Goal: Task Accomplishment & Management: Manage account settings

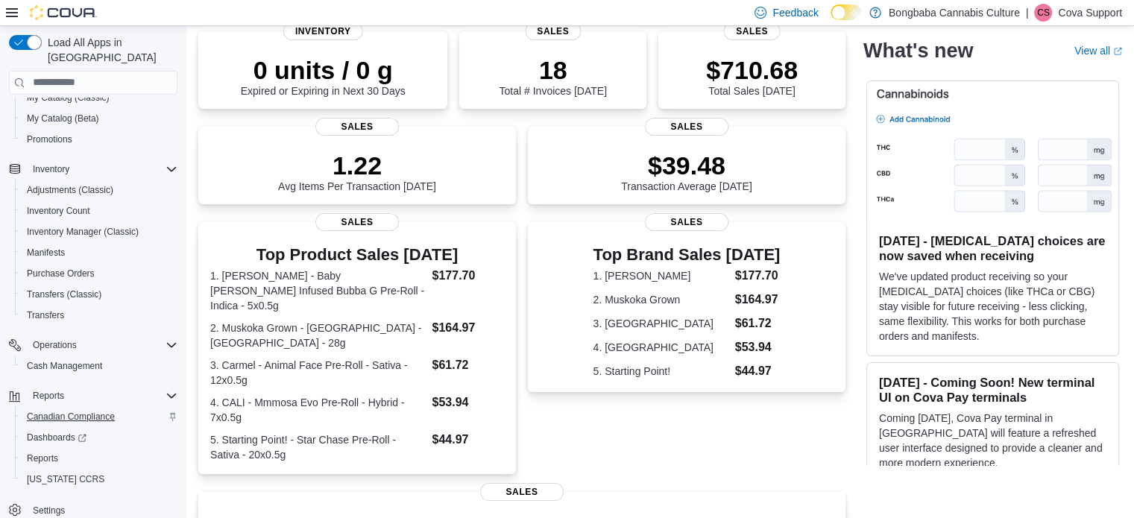
scroll to position [224, 0]
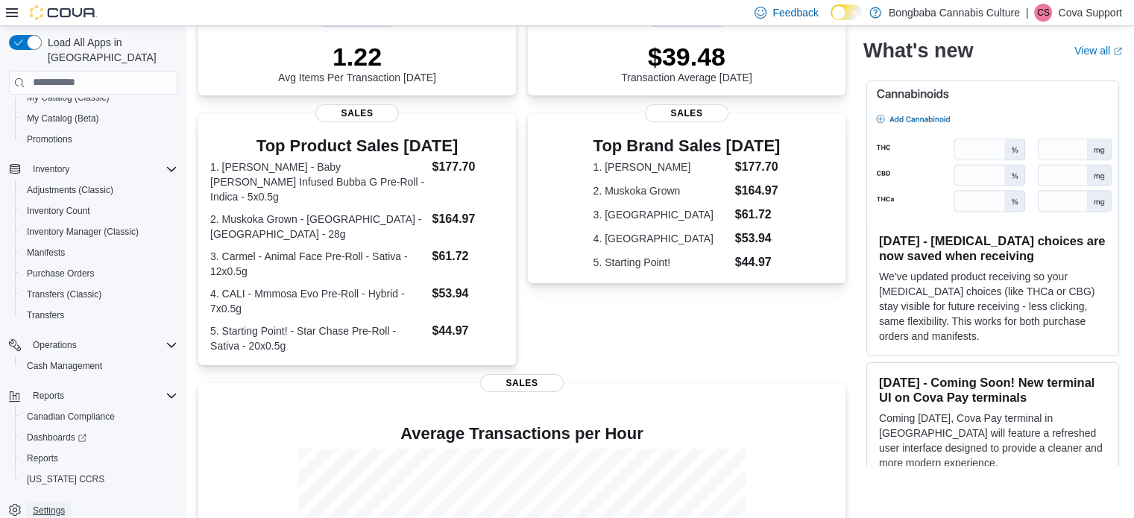
click at [57, 505] on span "Settings" at bounding box center [49, 511] width 32 height 12
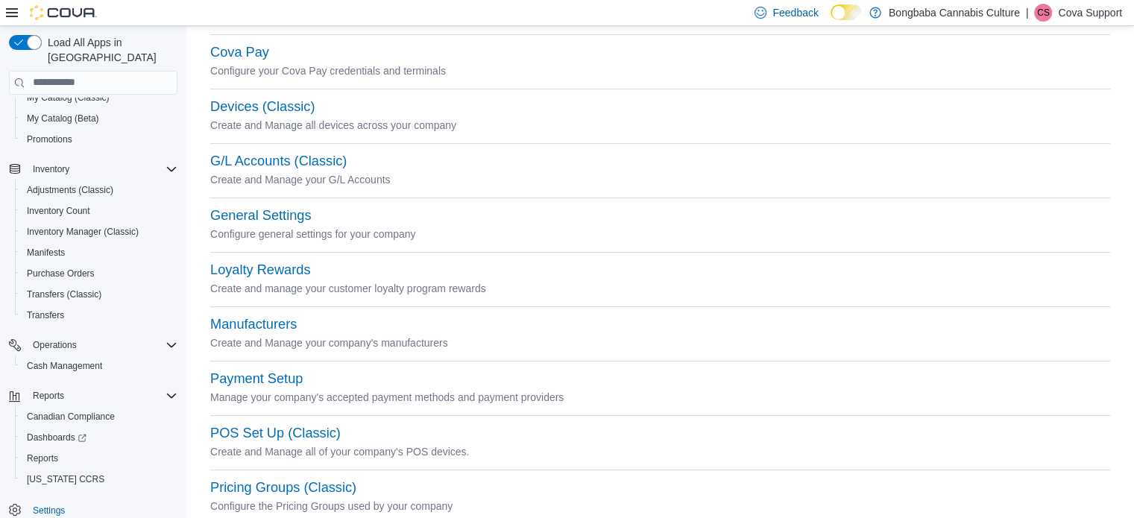
scroll to position [224, 0]
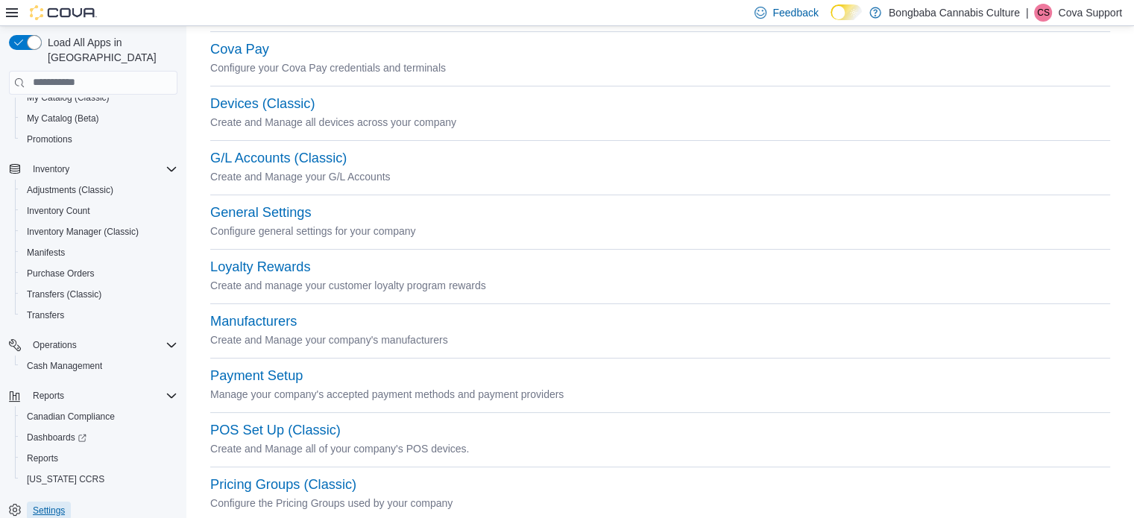
click at [53, 505] on span "Settings" at bounding box center [49, 511] width 32 height 12
click at [258, 371] on button "Payment Setup" at bounding box center [256, 376] width 92 height 16
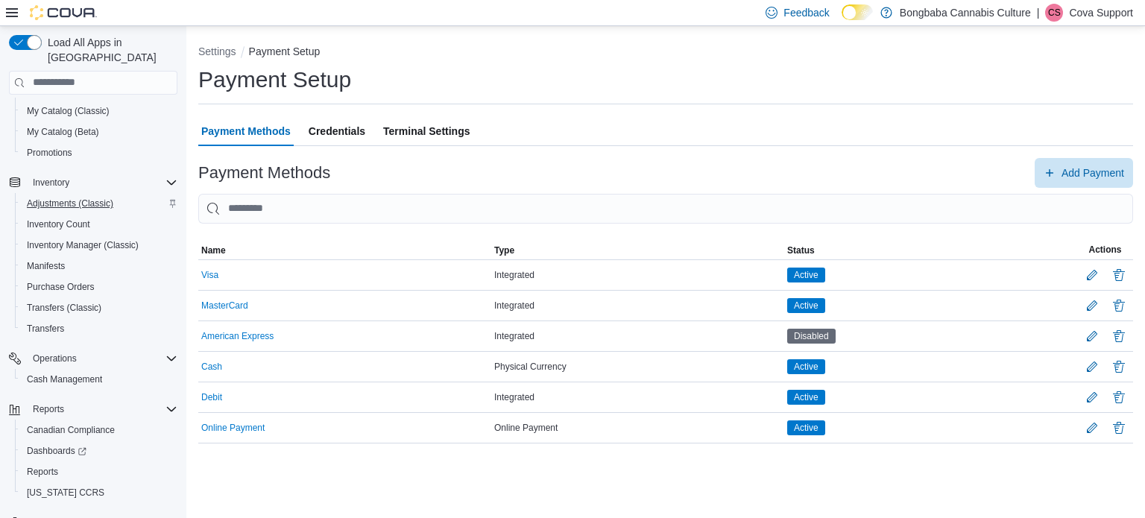
scroll to position [191, 0]
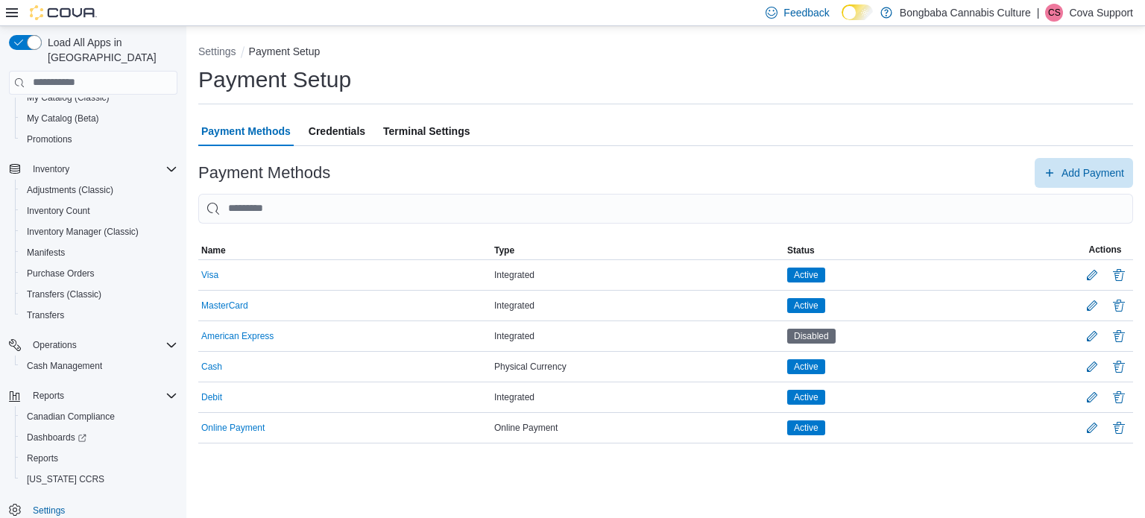
click at [429, 127] on span "Terminal Settings" at bounding box center [426, 131] width 86 height 30
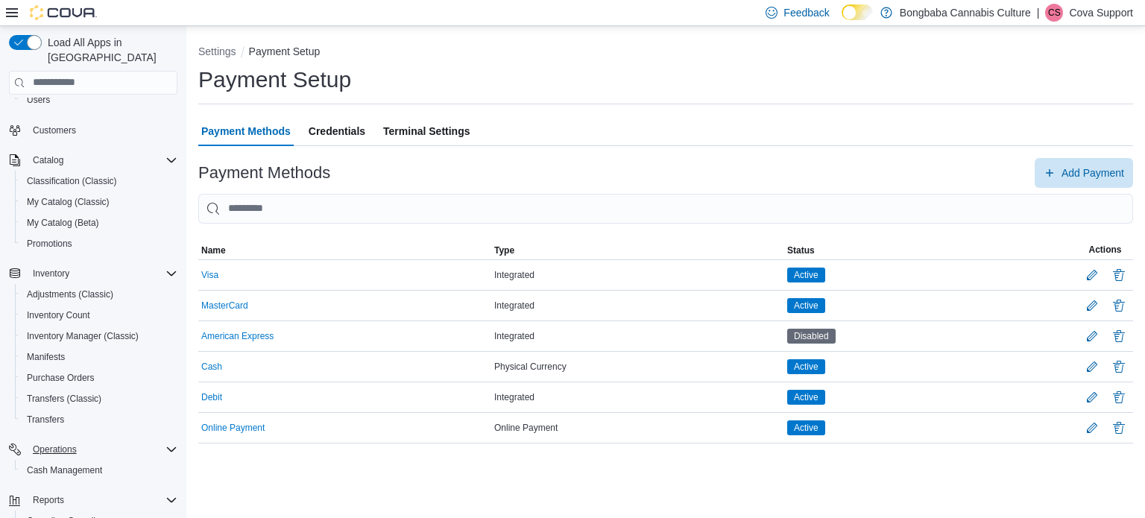
scroll to position [0, 0]
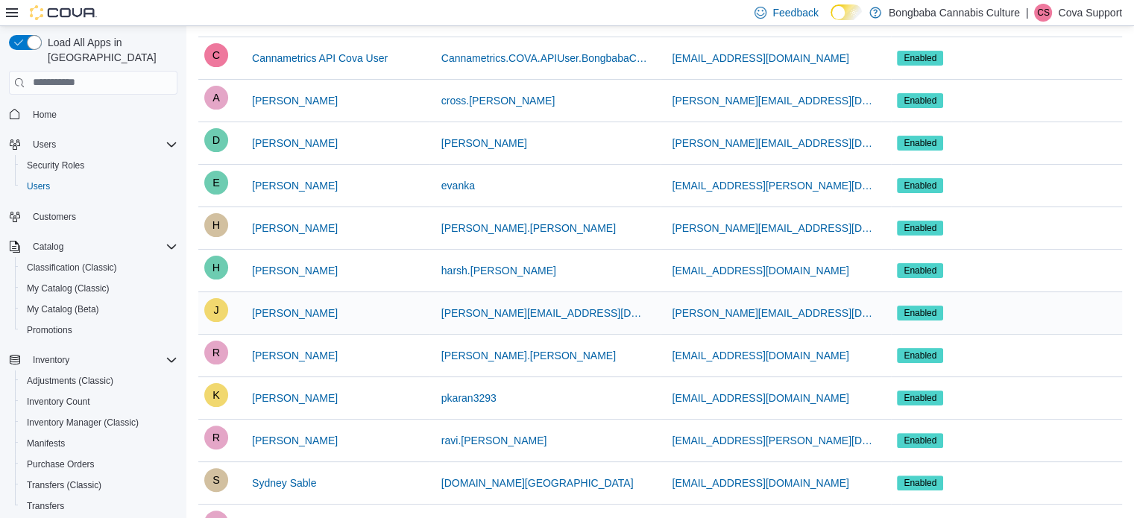
scroll to position [298, 0]
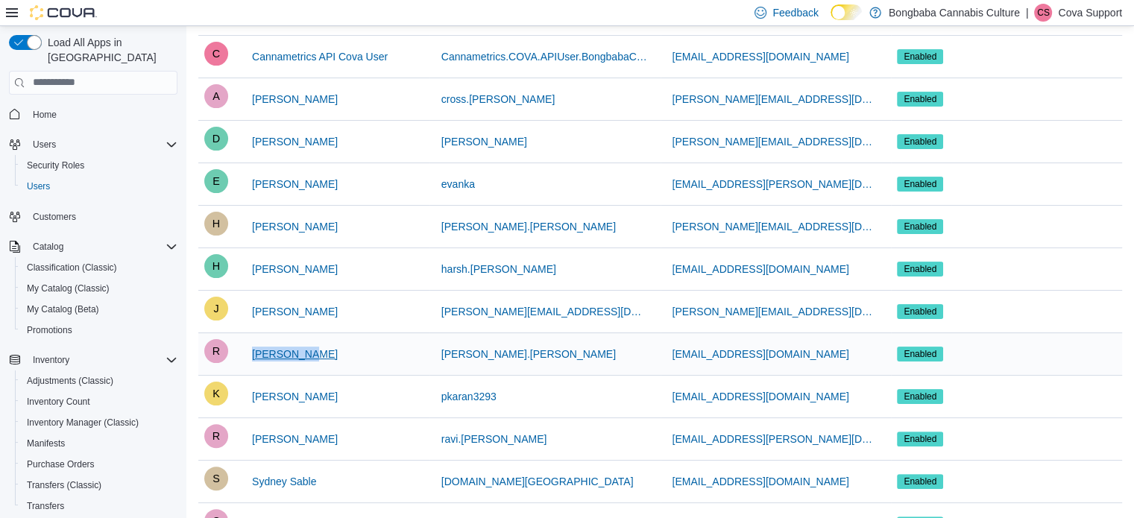
drag, startPoint x: 306, startPoint y: 354, endPoint x: 248, endPoint y: 356, distance: 58.2
click at [248, 356] on div "R Ravi Patel" at bounding box center [313, 354] width 219 height 30
copy span "Ravi Patel"
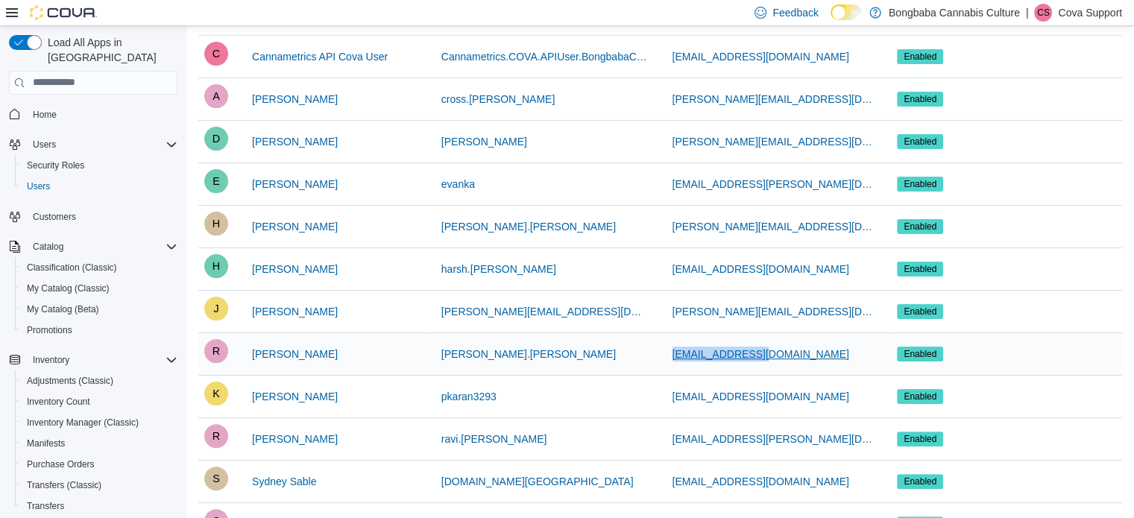
drag, startPoint x: 773, startPoint y: 354, endPoint x: 674, endPoint y: 351, distance: 99.2
click at [674, 351] on div "ravi@bongbaba.ca" at bounding box center [776, 354] width 231 height 42
copy span "ravi@bongbaba.ca"
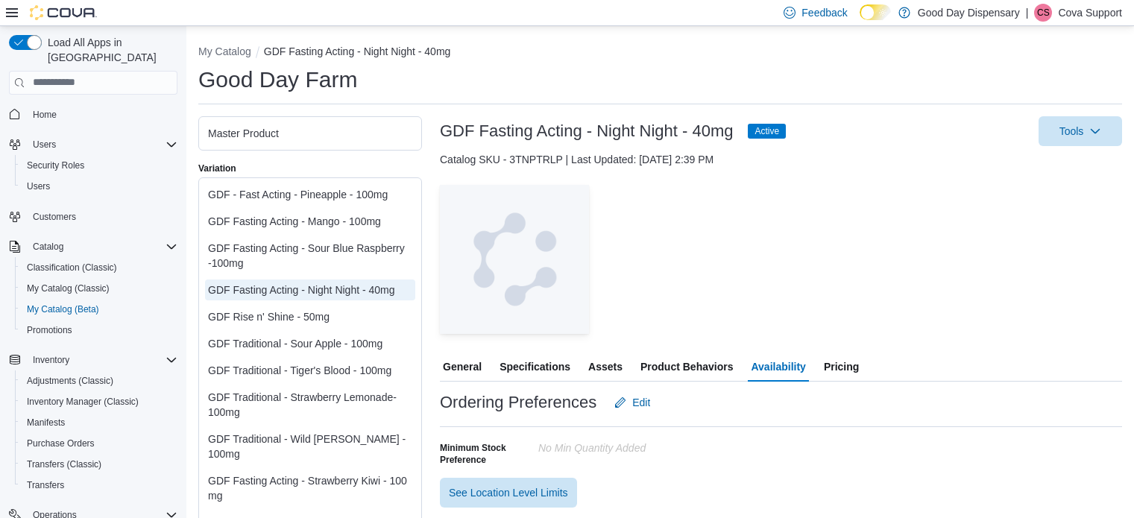
scroll to position [224, 0]
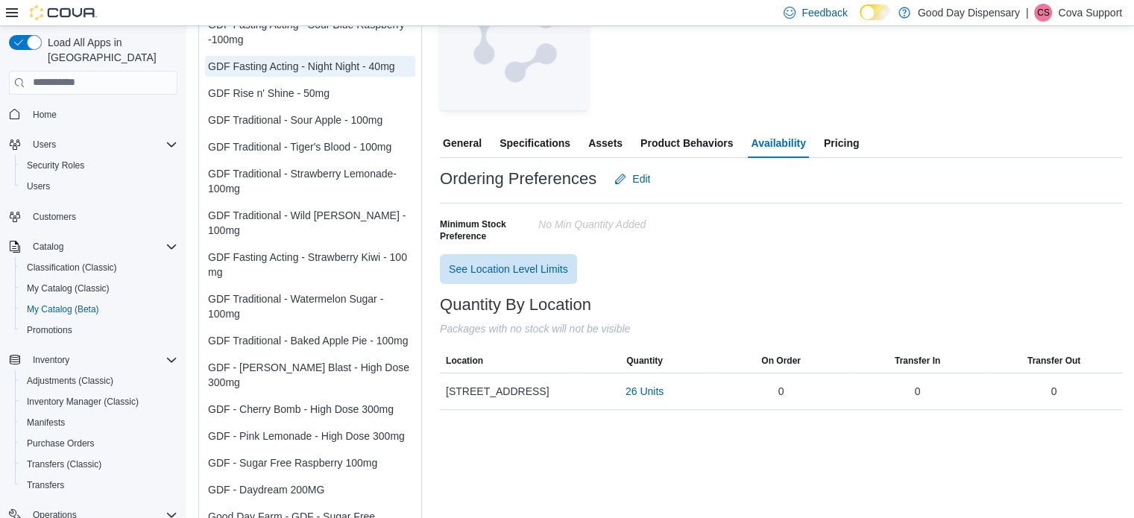
click at [1080, 16] on p "Cova Support" at bounding box center [1090, 13] width 64 height 18
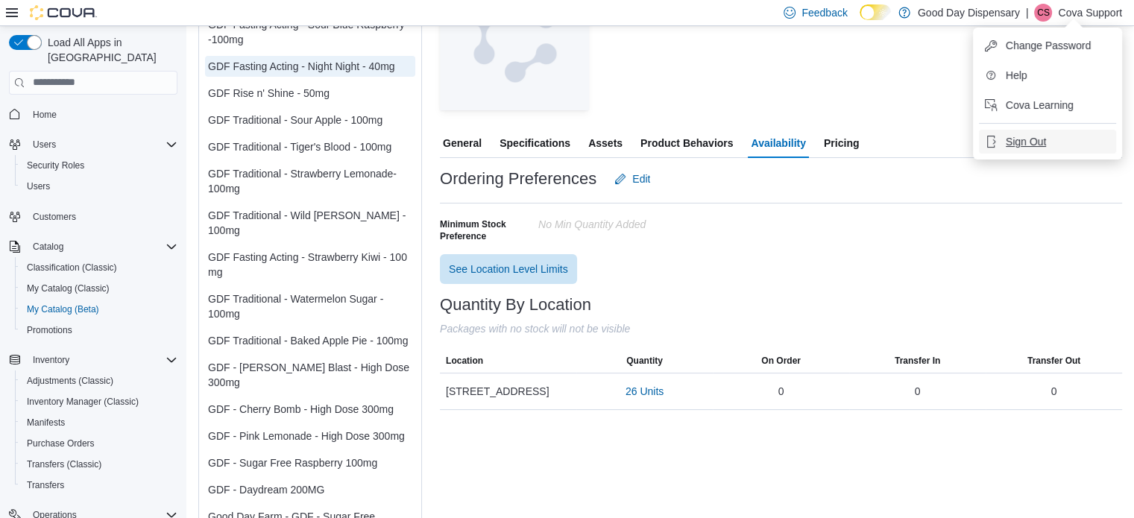
click at [1015, 142] on span "Sign Out" at bounding box center [1026, 141] width 40 height 15
